Goal: Check status: Check status

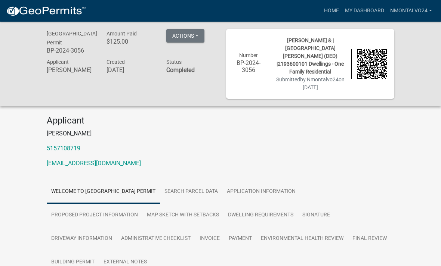
click at [191, 35] on button "Actions" at bounding box center [185, 35] width 38 height 13
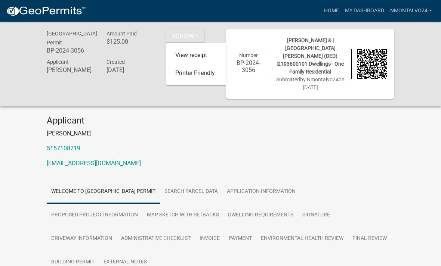
click at [246, 119] on div "Applicant [PERSON_NAME] 5157108719 [EMAIL_ADDRESS][DOMAIN_NAME]" at bounding box center [220, 144] width 358 height 59
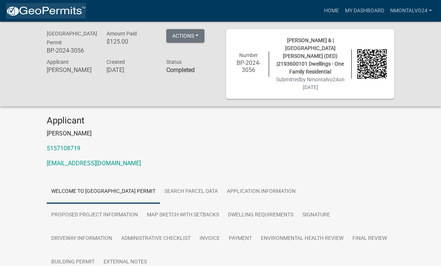
click at [66, 12] on img at bounding box center [46, 11] width 80 height 11
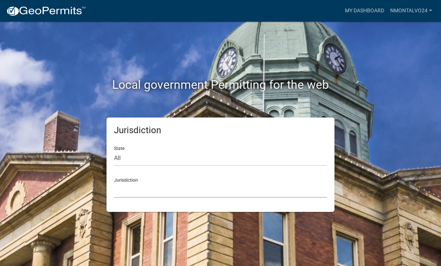
click at [262, 187] on select "Custer County, Colorado Cook County, Georgia Crawford County, Georgia Gilmer Co…" at bounding box center [220, 190] width 213 height 15
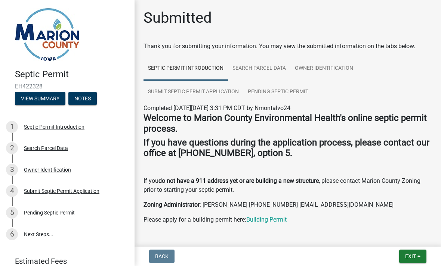
click at [60, 50] on img at bounding box center [47, 34] width 65 height 53
